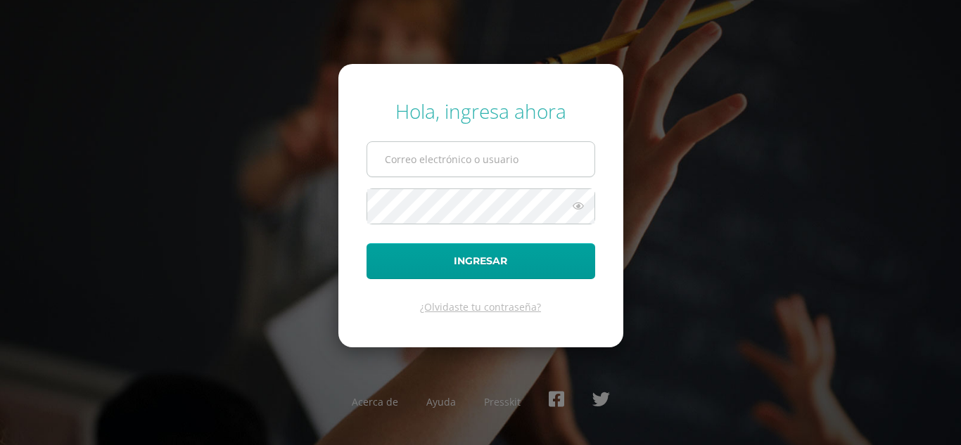
click at [423, 152] on input "text" at bounding box center [480, 159] width 227 height 34
type input "[EMAIL_ADDRESS][DOMAIN_NAME]"
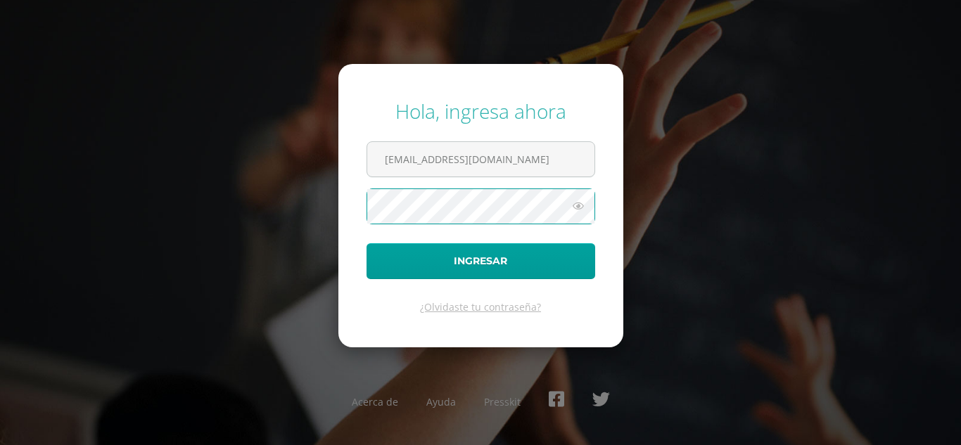
click at [366, 243] on button "Ingresar" at bounding box center [480, 261] width 229 height 36
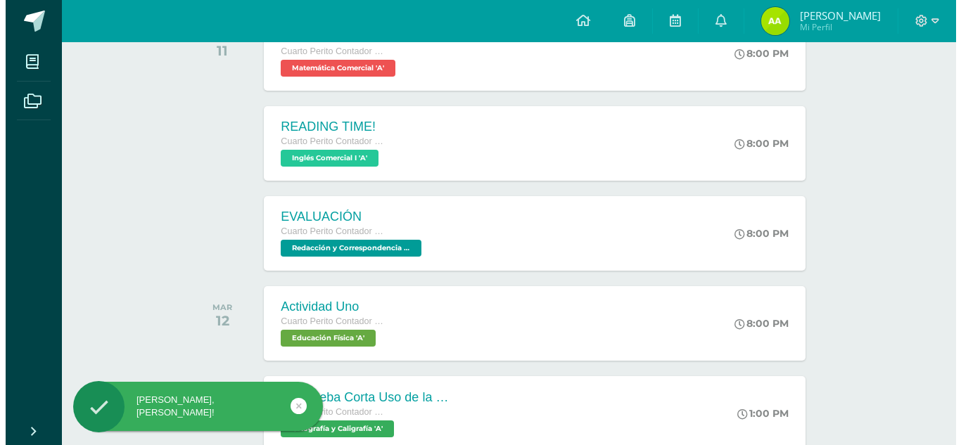
scroll to position [262, 0]
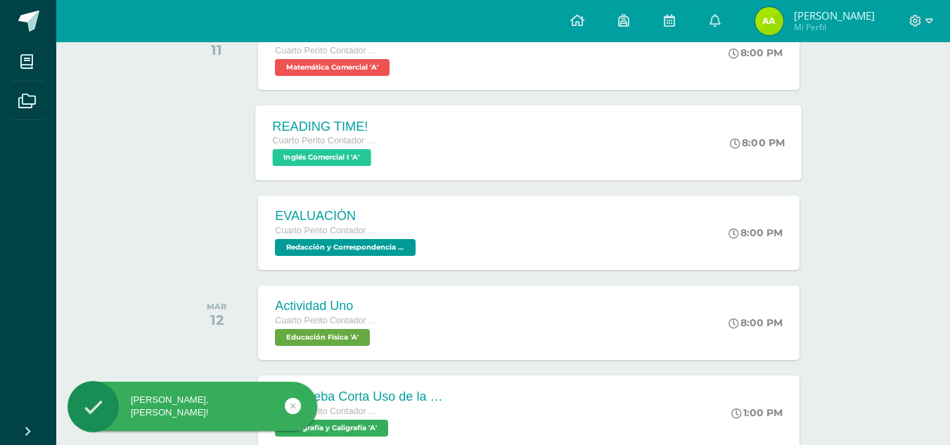
click at [485, 167] on div "READING TIME! Cuarto Perito Contador con Orientación en Computación Inglés Come…" at bounding box center [529, 142] width 546 height 75
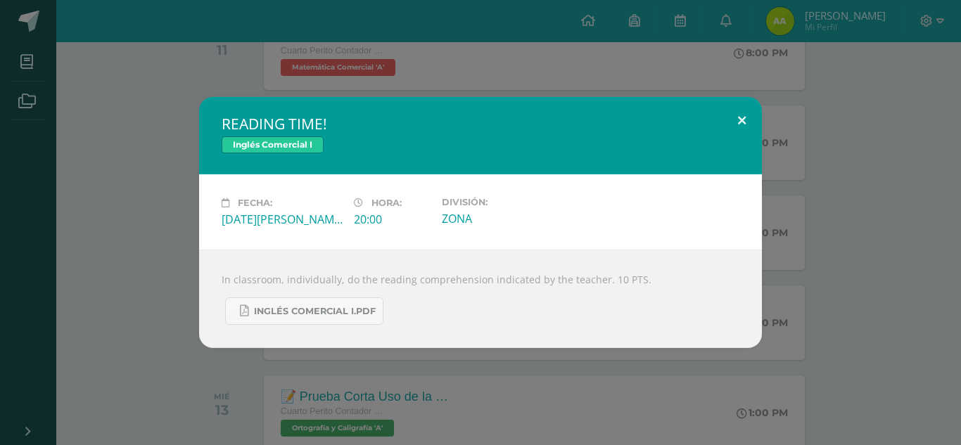
click at [732, 124] on button at bounding box center [742, 121] width 40 height 48
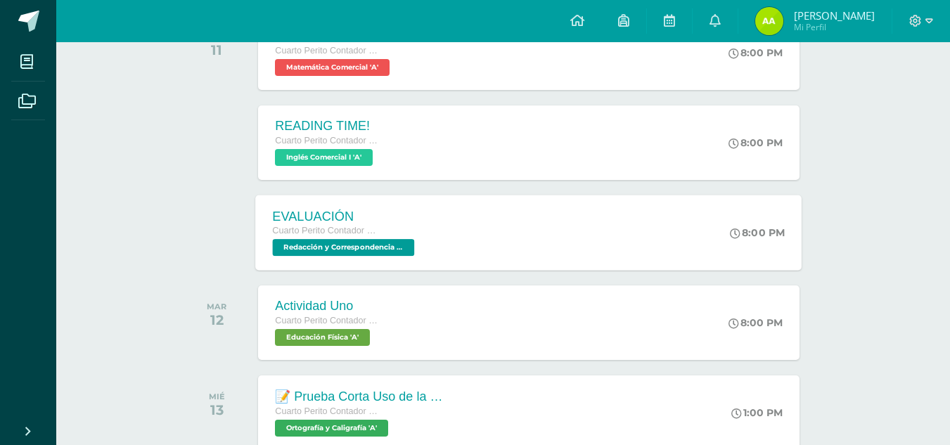
click at [540, 217] on div "EVALUACIÓN Cuarto Perito Contador con Orientación en Computación Redacción y Co…" at bounding box center [529, 232] width 546 height 75
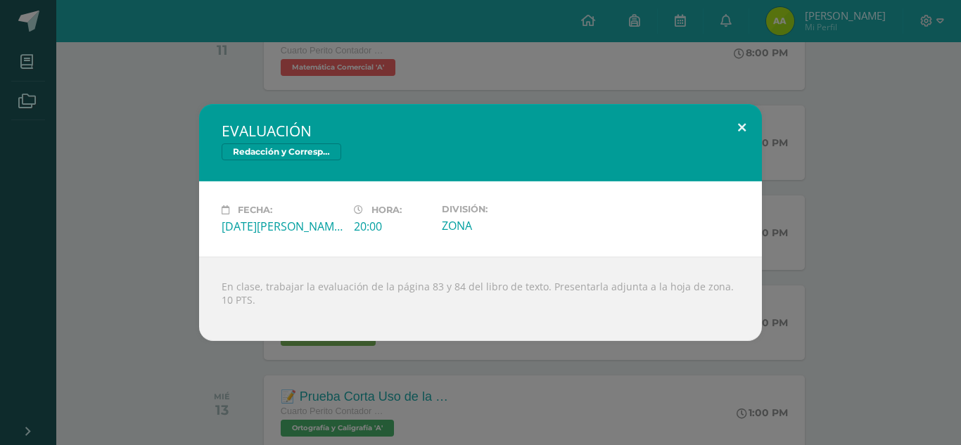
click at [734, 130] on button at bounding box center [742, 128] width 40 height 48
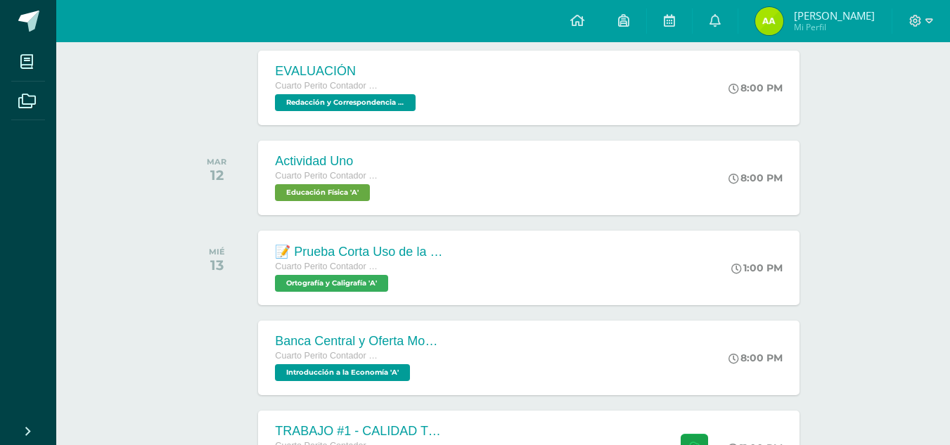
scroll to position [411, 0]
